Goal: Task Accomplishment & Management: Manage account settings

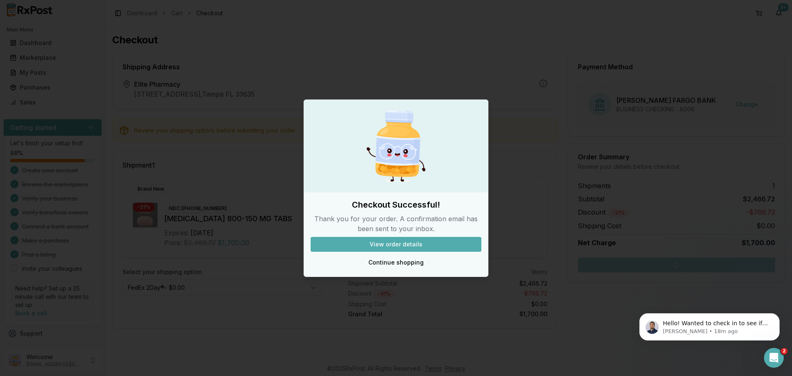
click at [406, 244] on button "View order details" at bounding box center [396, 244] width 171 height 15
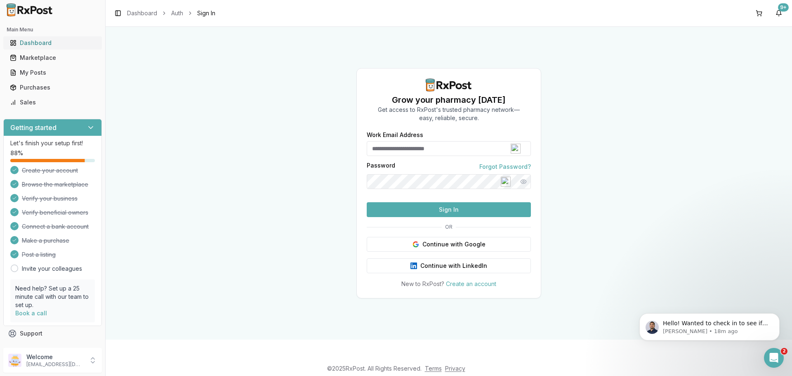
click at [35, 43] on div "Dashboard" at bounding box center [52, 43] width 85 height 8
click at [439, 141] on input "Work Email Address" at bounding box center [449, 148] width 164 height 15
type input "**********"
click at [367, 202] on button "Sign In" at bounding box center [449, 209] width 164 height 15
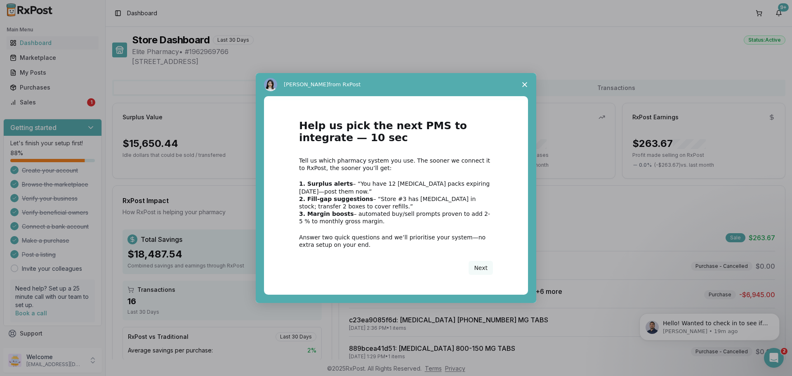
click at [524, 85] on polygon "Close survey" at bounding box center [524, 84] width 5 height 5
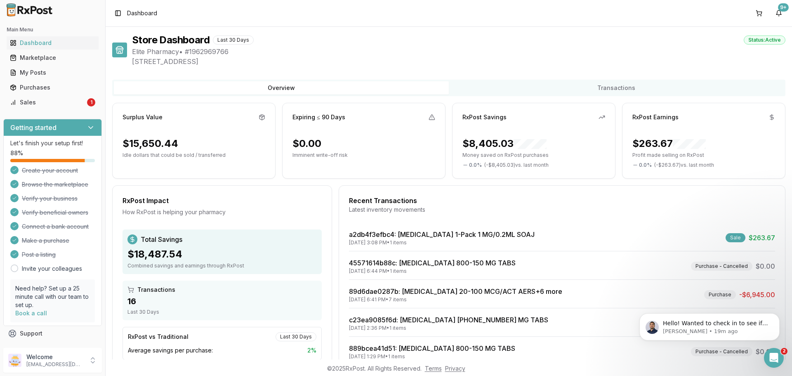
click at [558, 229] on div "Recent Transactions Latest inventory movements a2db4f3efbc4 : [MEDICAL_DATA] 1-…" at bounding box center [562, 291] width 447 height 213
click at [492, 235] on link "a2db4f3efbc4 : [MEDICAL_DATA] 1-Pack 1 MG/0.2ML SOAJ" at bounding box center [442, 234] width 186 height 8
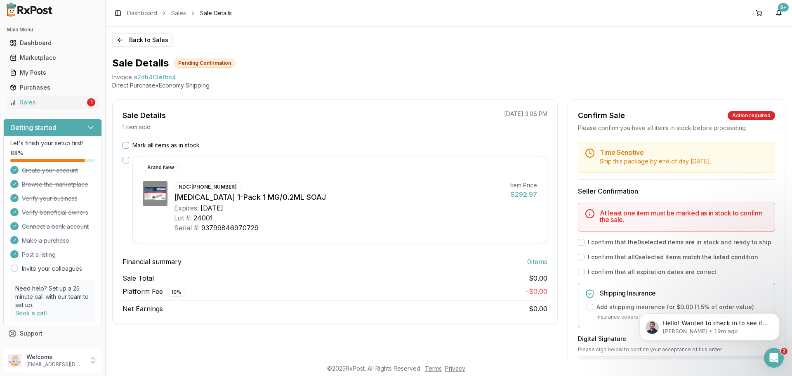
click at [127, 146] on button "Mark all items as in stock" at bounding box center [125, 145] width 7 height 7
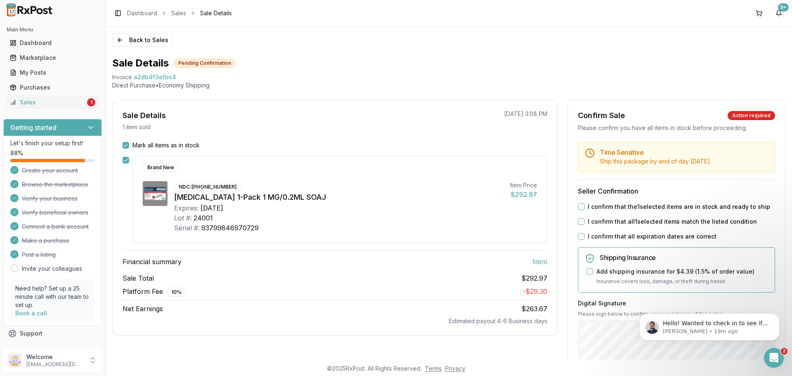
click at [578, 208] on button "I confirm that the 1 selected items are in stock and ready to ship" at bounding box center [581, 206] width 7 height 7
click at [579, 218] on div "I confirm that all 1 selected items match the listed condition" at bounding box center [676, 221] width 197 height 8
click at [579, 238] on button "I confirm that all expiration dates are correct" at bounding box center [581, 236] width 7 height 7
click at [579, 219] on button "I confirm that all 1 selected items match the listed condition" at bounding box center [581, 221] width 7 height 7
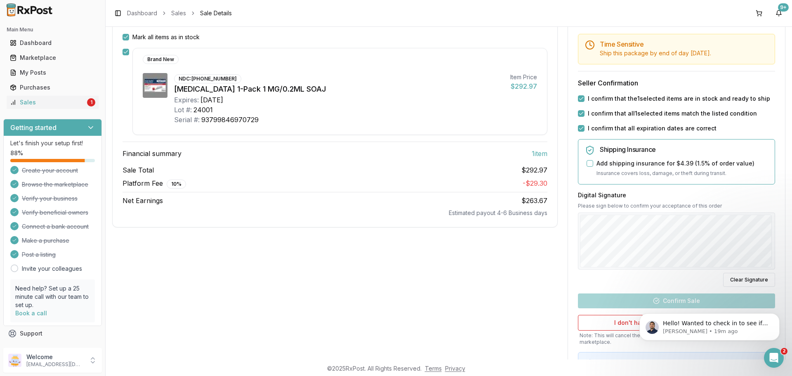
scroll to position [110, 0]
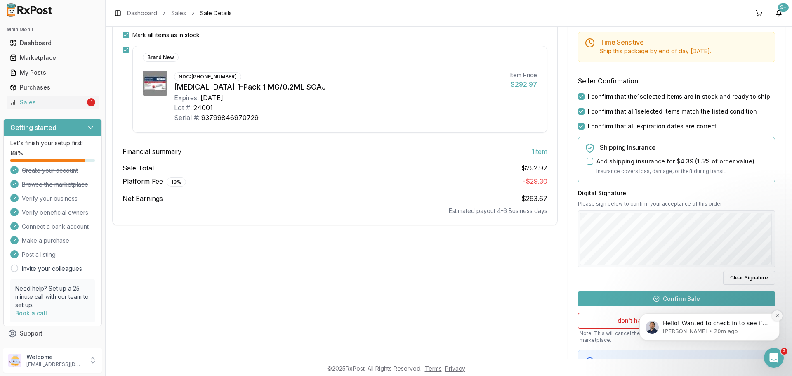
click at [778, 316] on icon "Dismiss notification" at bounding box center [777, 315] width 5 height 5
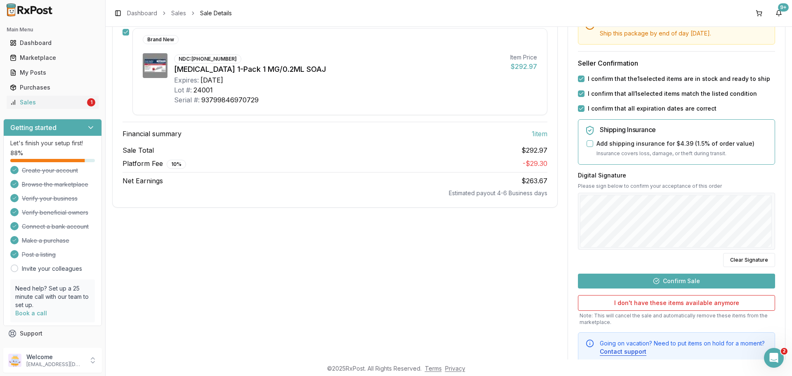
scroll to position [137, 0]
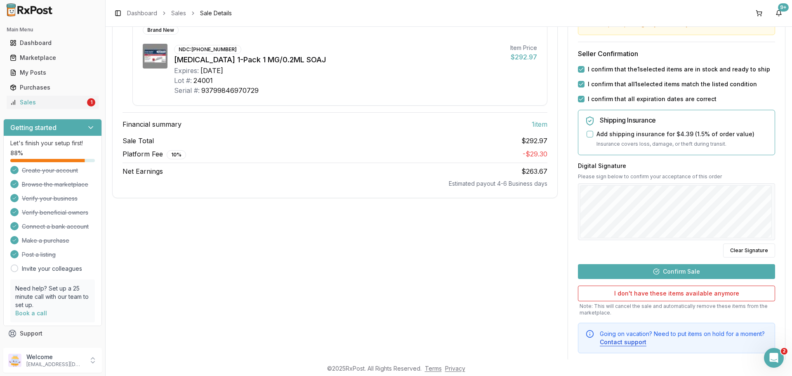
click at [661, 268] on button "Confirm Sale" at bounding box center [676, 271] width 197 height 15
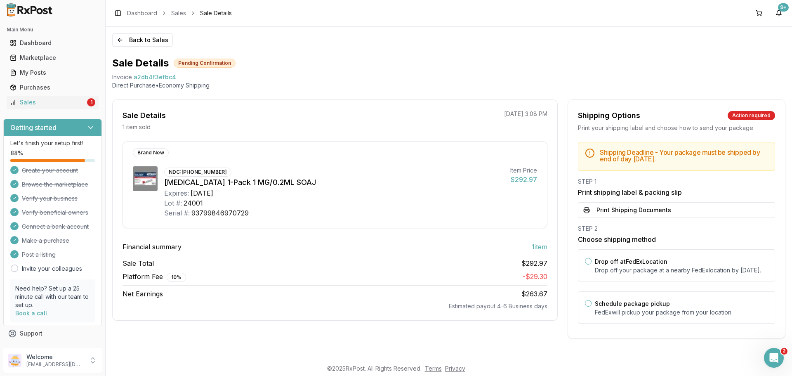
scroll to position [1, 0]
click at [641, 208] on button "Print Shipping Documents" at bounding box center [676, 210] width 197 height 16
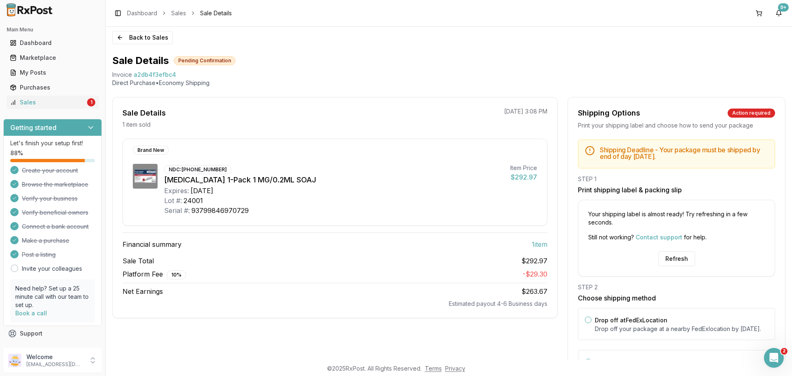
scroll to position [0, 0]
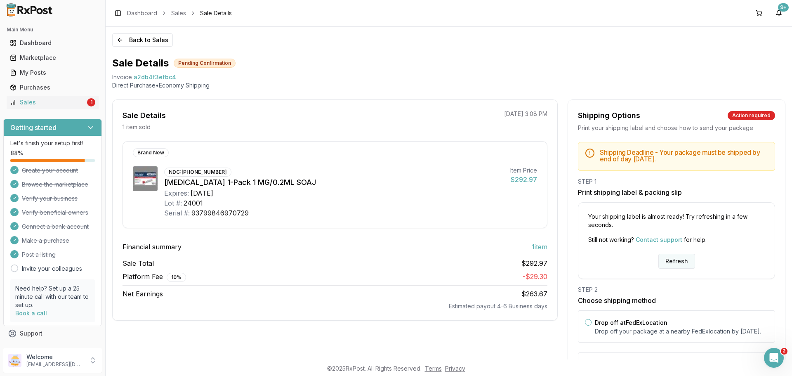
click at [668, 256] on button "Refresh" at bounding box center [676, 261] width 37 height 15
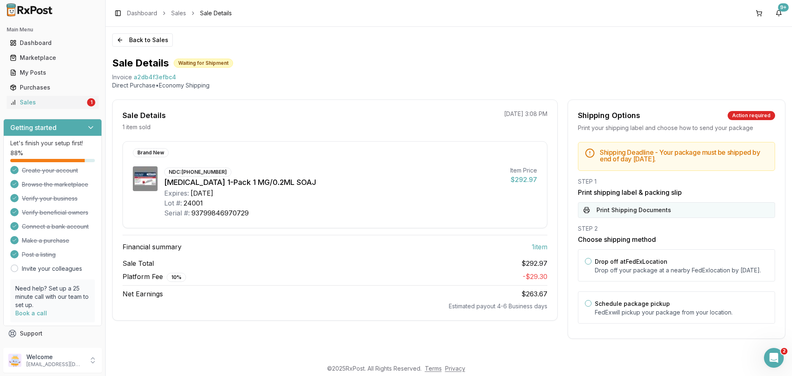
click at [643, 211] on button "Print Shipping Documents" at bounding box center [676, 210] width 197 height 16
click at [585, 306] on button "Schedule package pickup" at bounding box center [588, 303] width 7 height 7
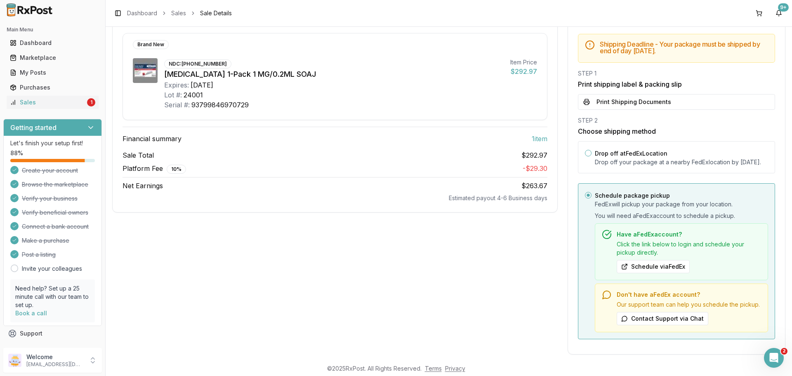
scroll to position [110, 0]
